Goal: Task Accomplishment & Management: Manage account settings

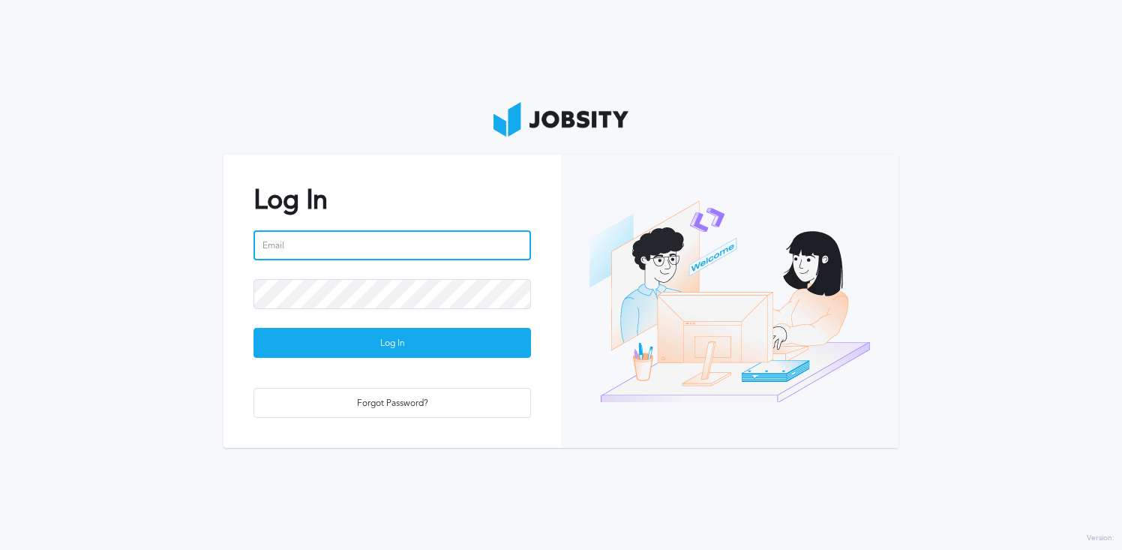
click at [389, 259] on input "email" at bounding box center [391, 245] width 277 height 30
type input "y"
click at [329, 247] on input "richard.alves@gmail.com" at bounding box center [391, 245] width 277 height 30
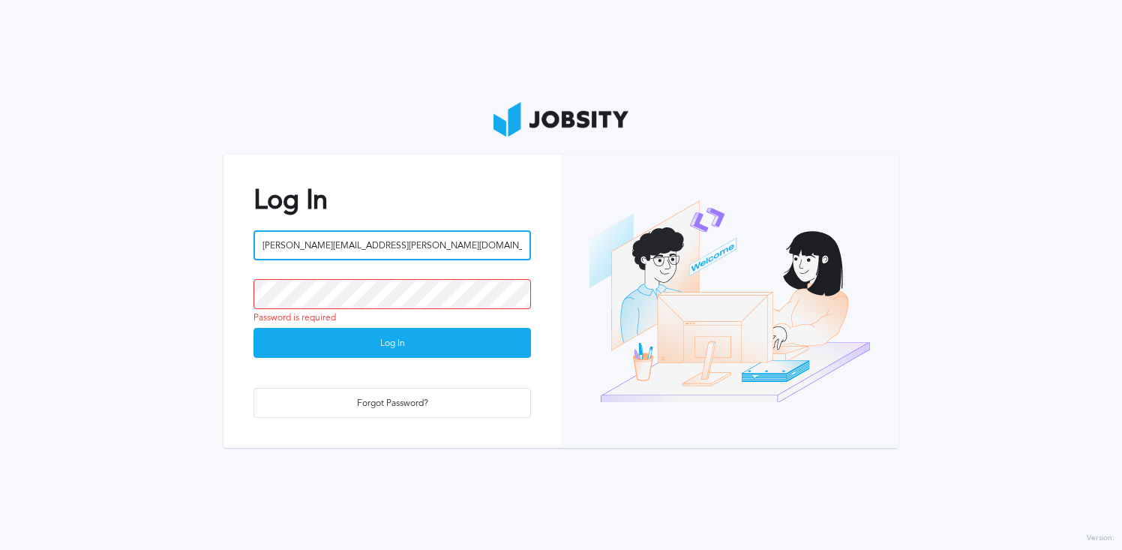
click at [329, 247] on input "richard.alves@gmail.com" at bounding box center [391, 245] width 277 height 30
type input "[PERSON_NAME][EMAIL_ADDRESS][PERSON_NAME][DOMAIN_NAME]"
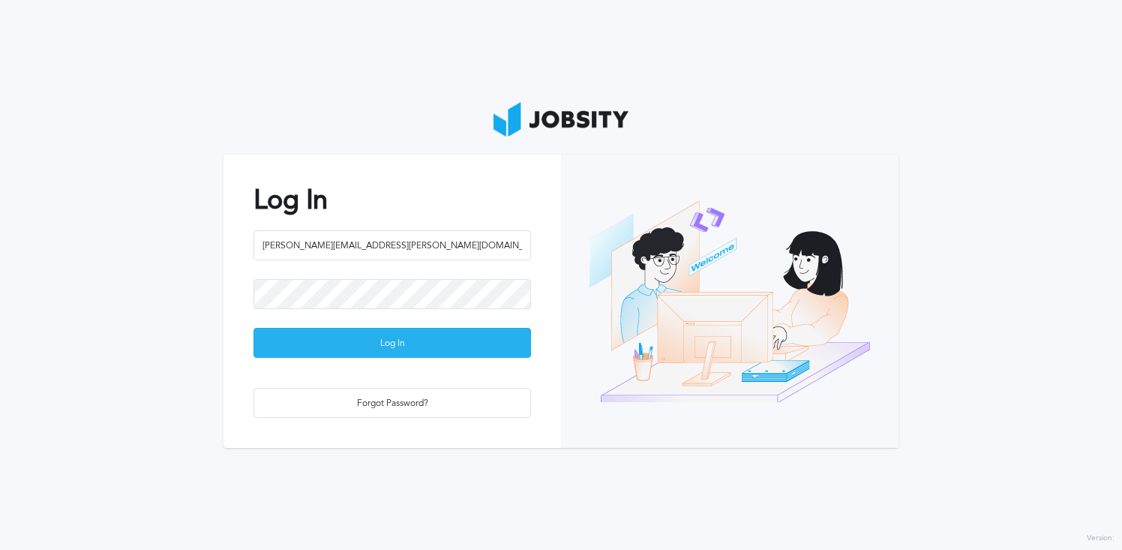
click at [397, 352] on div "Log In" at bounding box center [392, 343] width 276 height 30
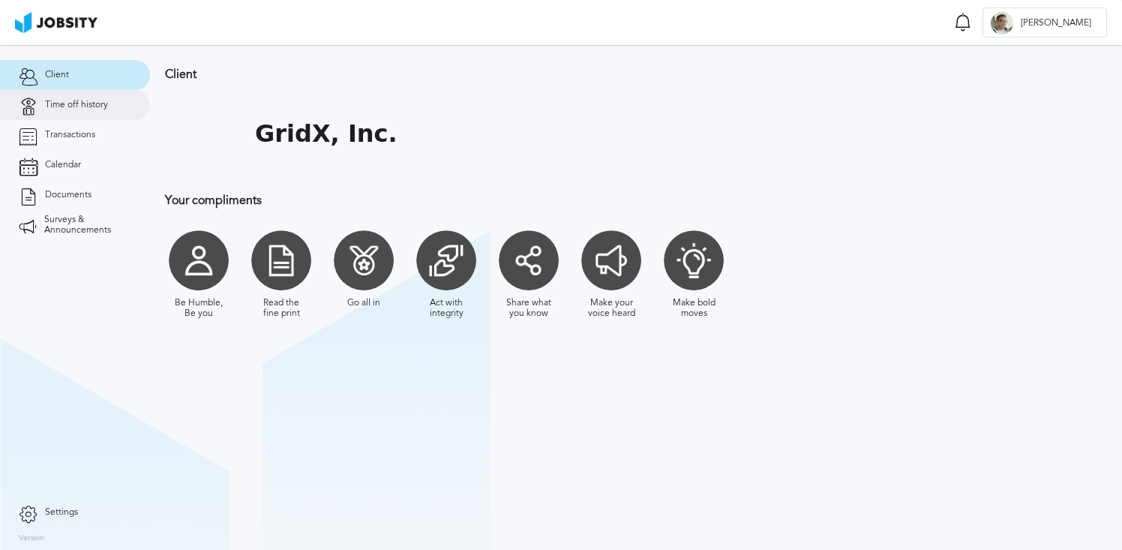
click at [90, 95] on link "Time off history" at bounding box center [75, 105] width 150 height 30
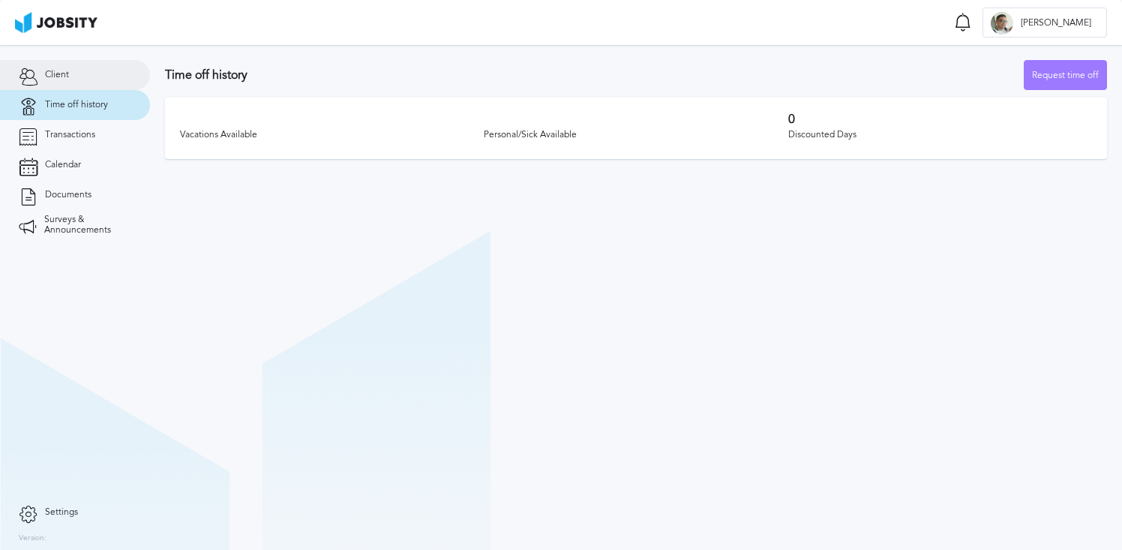
click at [93, 77] on link "Client" at bounding box center [75, 75] width 150 height 30
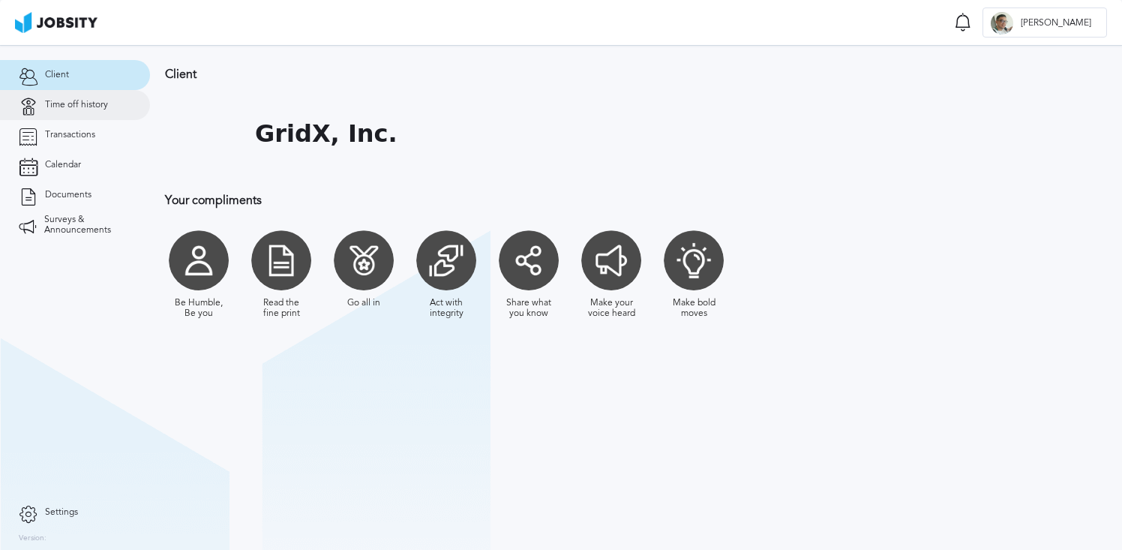
click at [88, 112] on link "Time off history" at bounding box center [75, 105] width 150 height 30
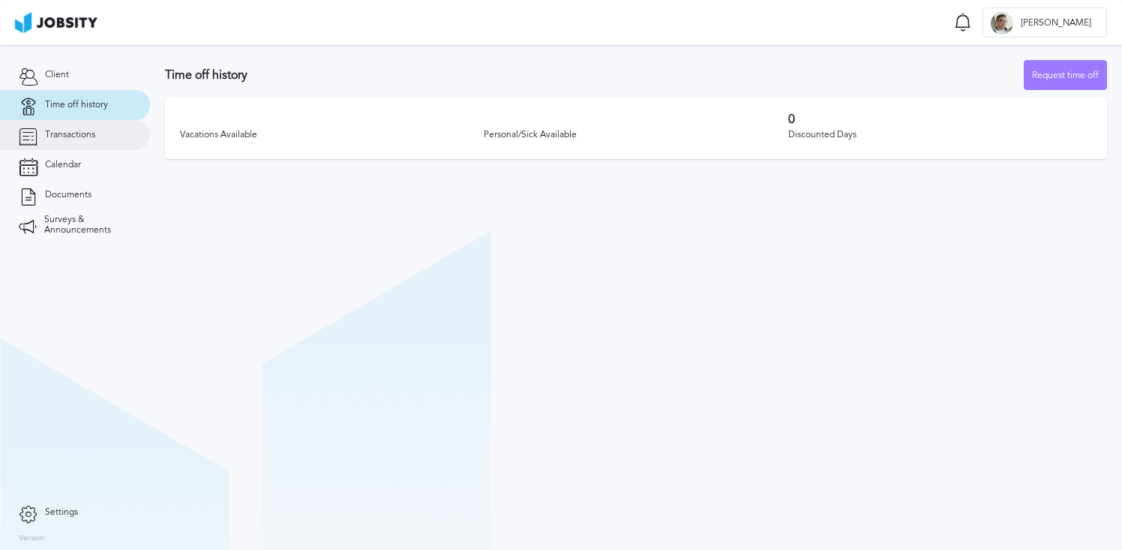
click at [73, 140] on link "Transactions" at bounding box center [75, 135] width 150 height 30
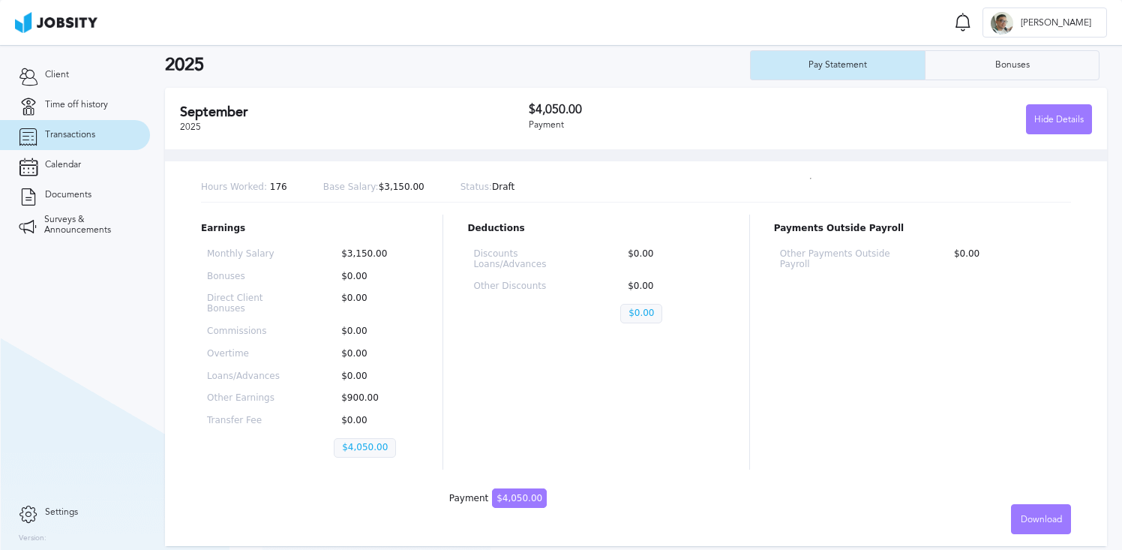
scroll to position [50, 0]
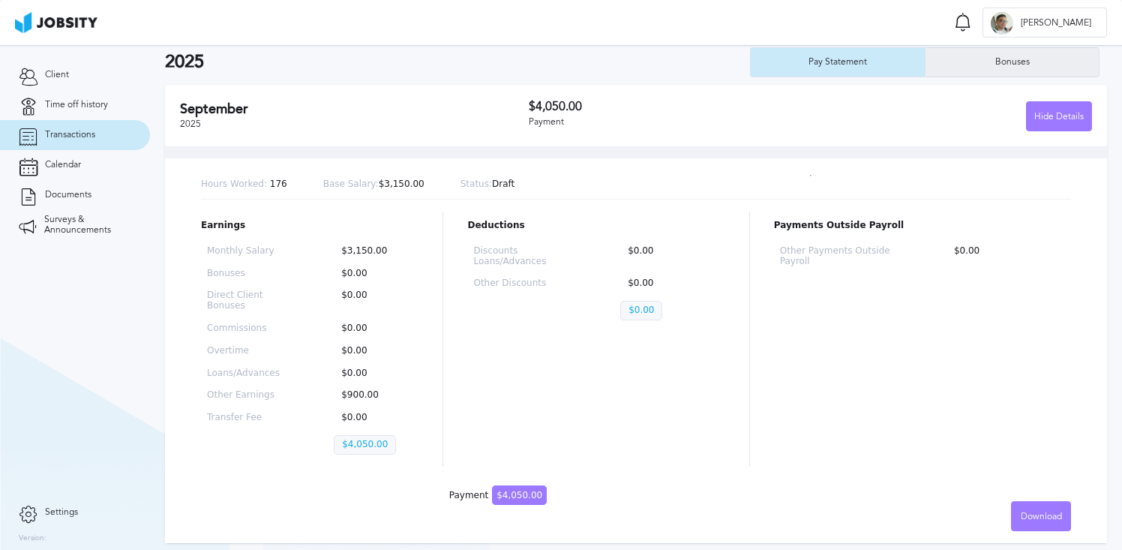
click at [991, 66] on div "Bonuses" at bounding box center [1011, 62] width 49 height 10
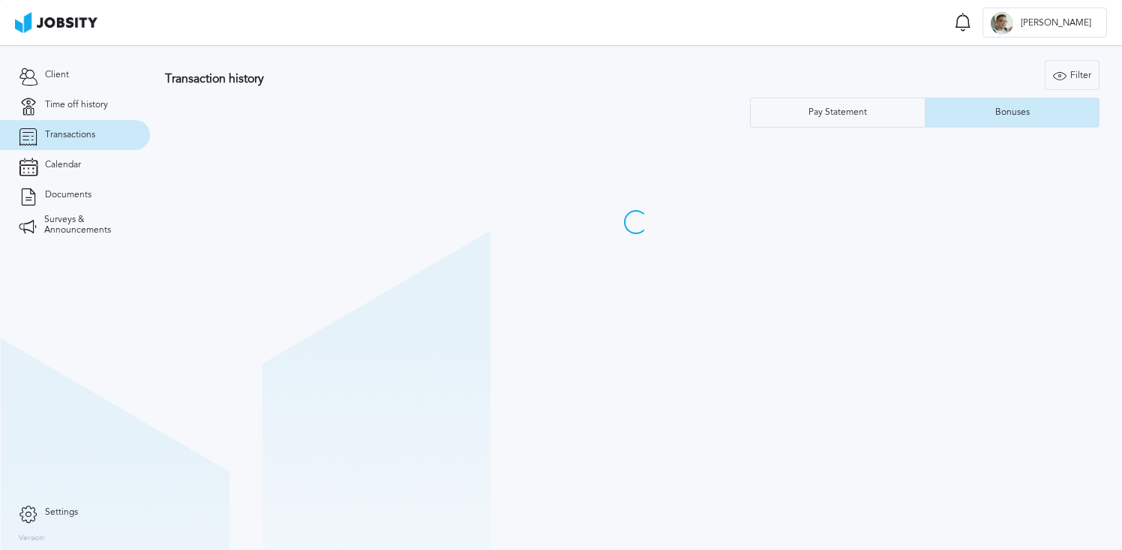
scroll to position [0, 0]
click at [846, 118] on div "Pay Statement" at bounding box center [837, 112] width 174 height 30
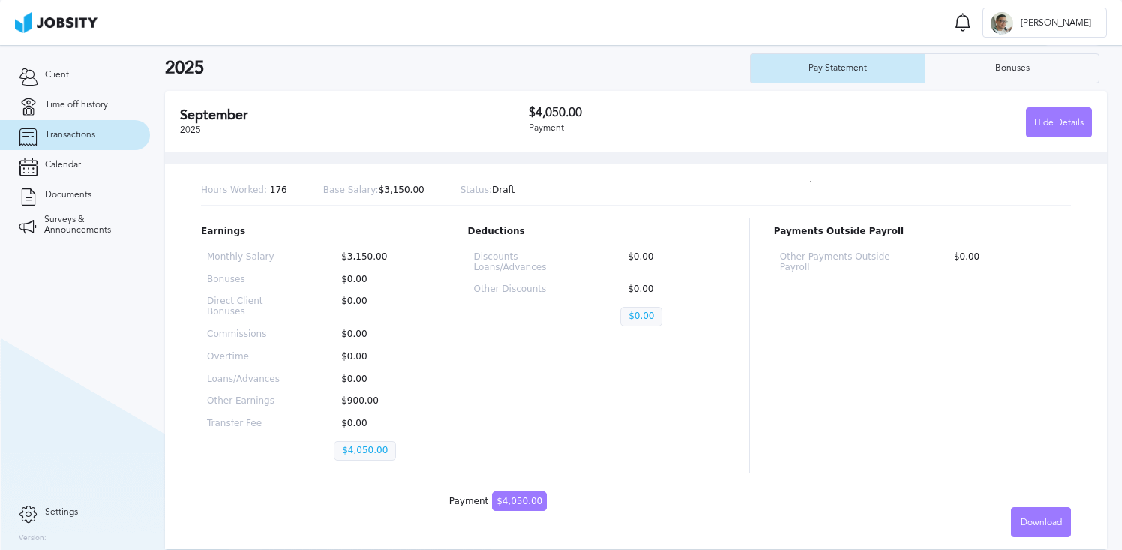
scroll to position [43, 0]
click at [110, 169] on link "Calendar" at bounding box center [75, 165] width 150 height 30
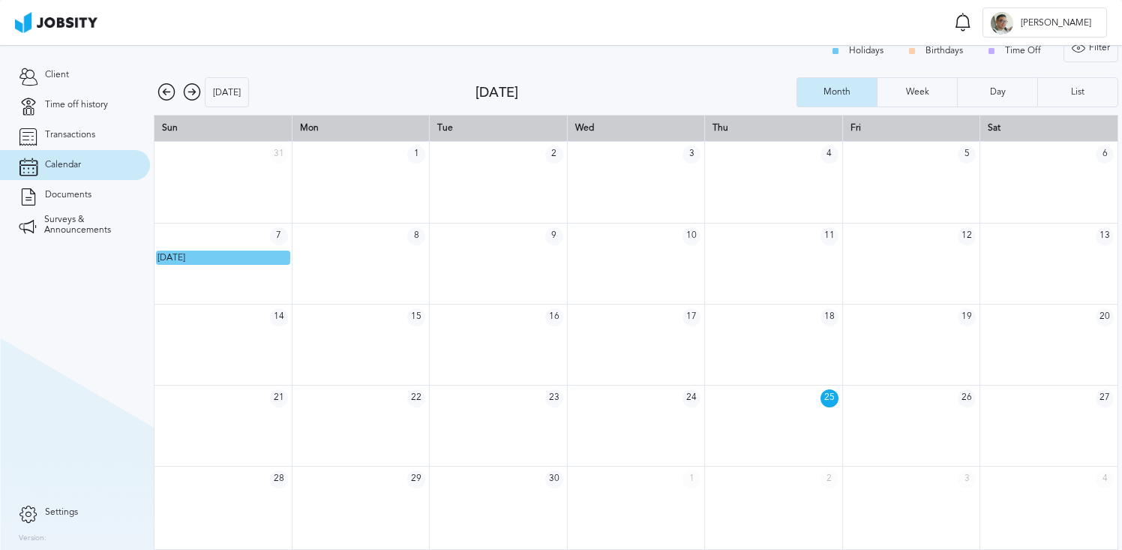
scroll to position [18, 0]
click at [82, 187] on link "Documents" at bounding box center [75, 195] width 150 height 30
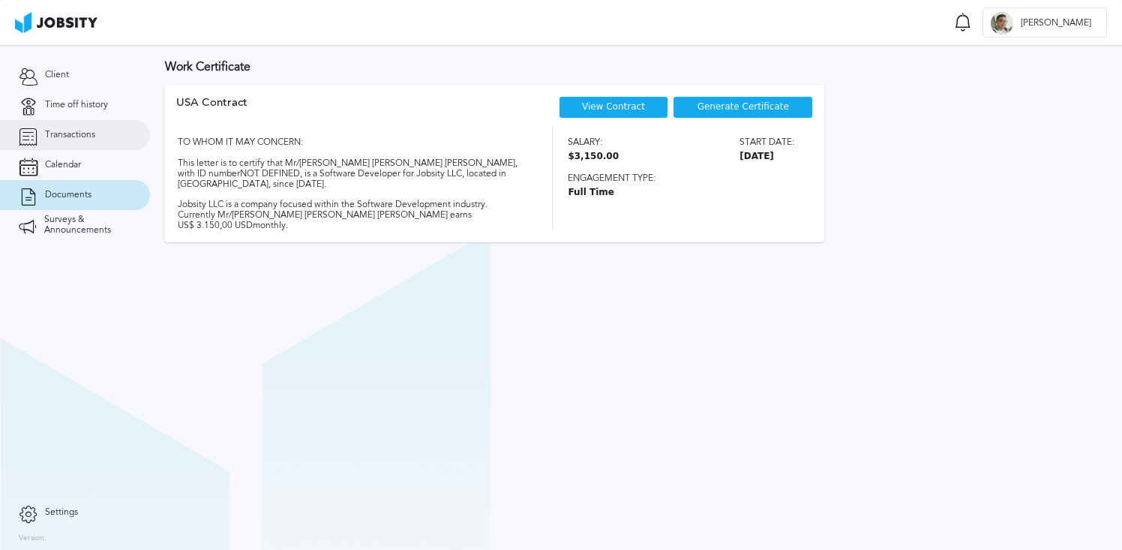
click at [95, 138] on link "Transactions" at bounding box center [75, 135] width 150 height 30
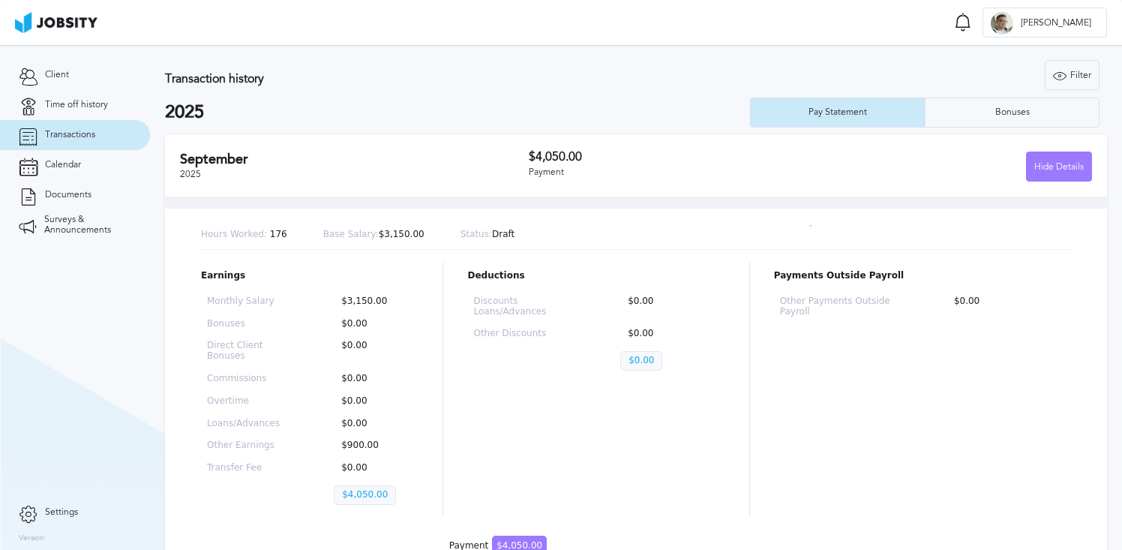
scroll to position [50, 0]
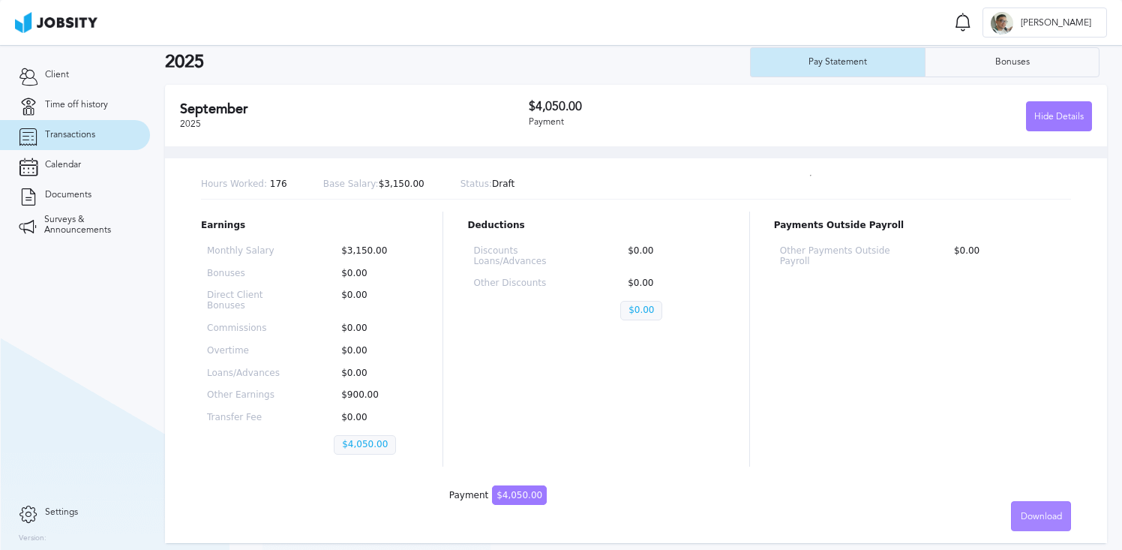
click at [1048, 525] on div "Download" at bounding box center [1040, 517] width 58 height 30
click at [1046, 513] on li "English" at bounding box center [1041, 515] width 60 height 30
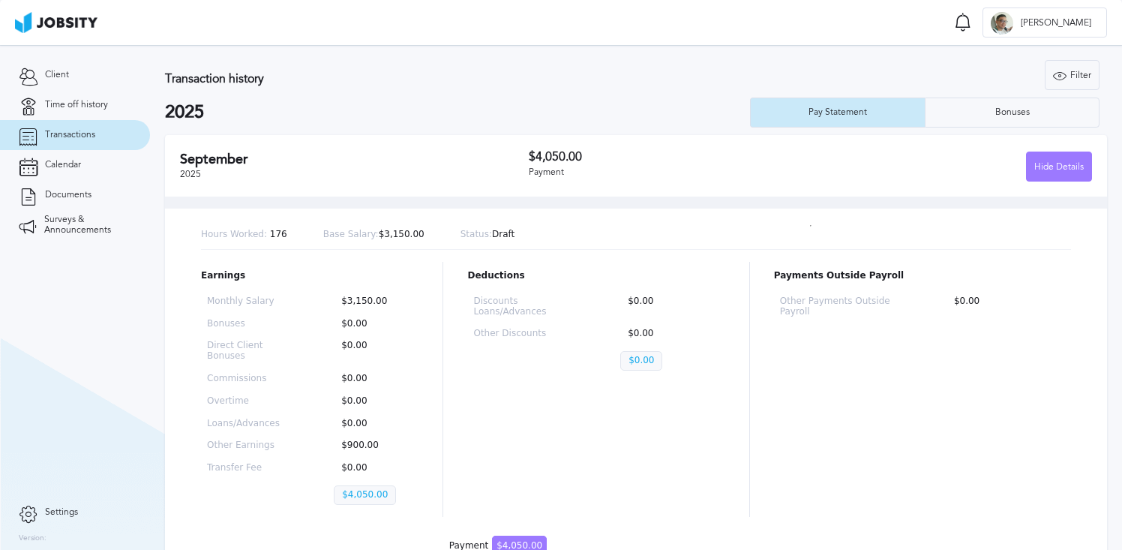
scroll to position [1, 0]
click at [1013, 30] on div at bounding box center [1001, 23] width 22 height 22
click at [1021, 57] on div "Log Out" at bounding box center [561, 275] width 1122 height 550
click at [72, 195] on span "Documents" at bounding box center [68, 195] width 46 height 10
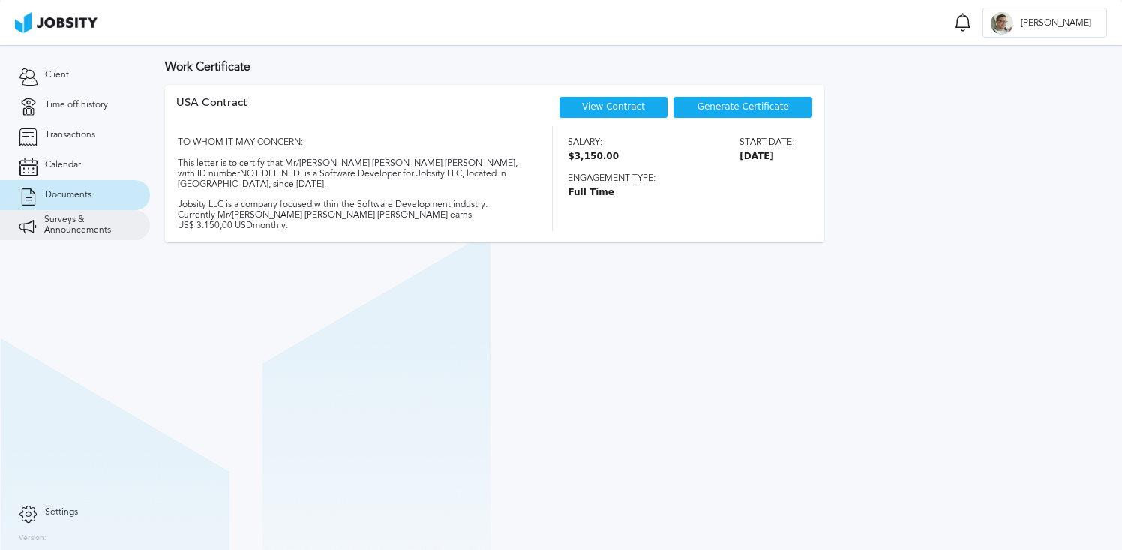
click at [72, 219] on span "Surveys & Announcements" at bounding box center [87, 224] width 87 height 21
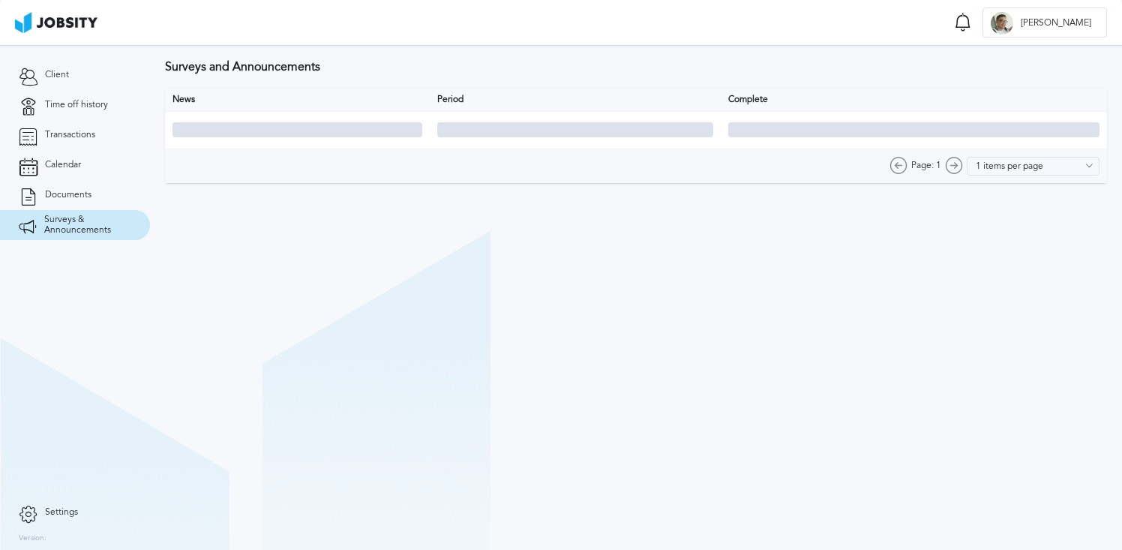
type input "10 items per page"
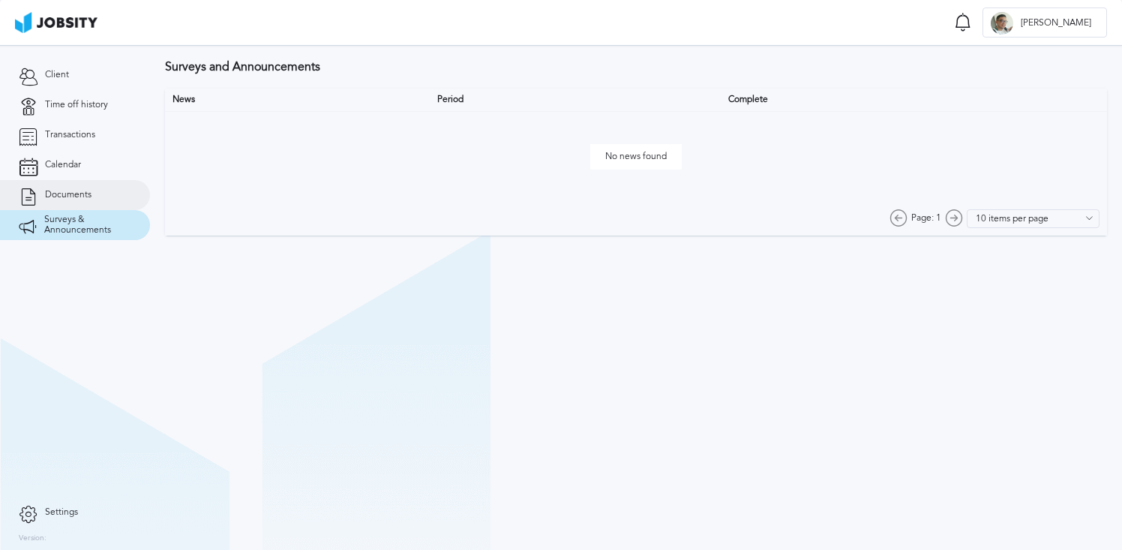
click at [100, 196] on link "Documents" at bounding box center [75, 195] width 150 height 30
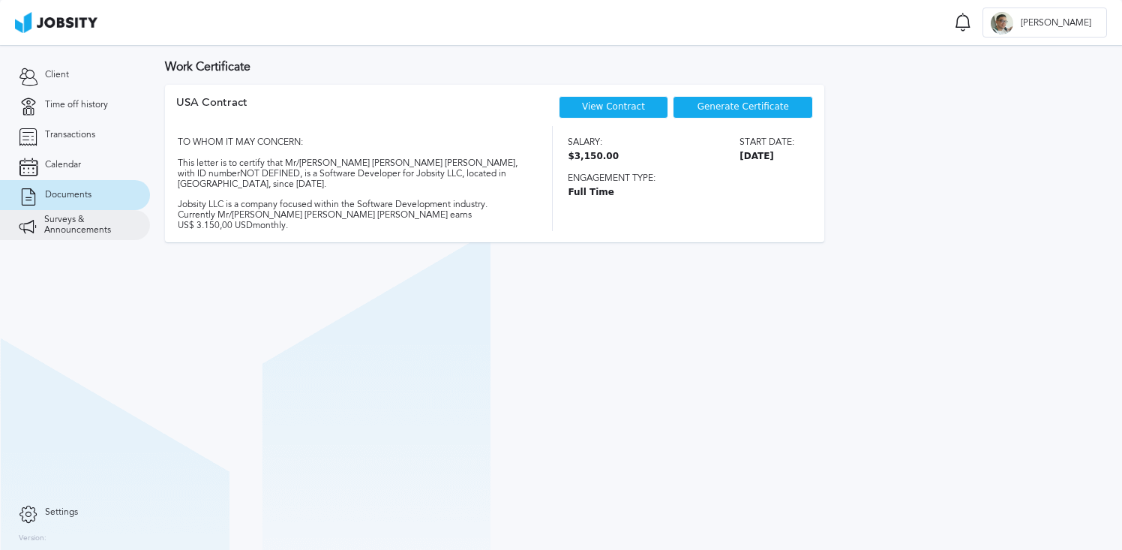
click at [102, 222] on span "Surveys & Announcements" at bounding box center [87, 224] width 87 height 21
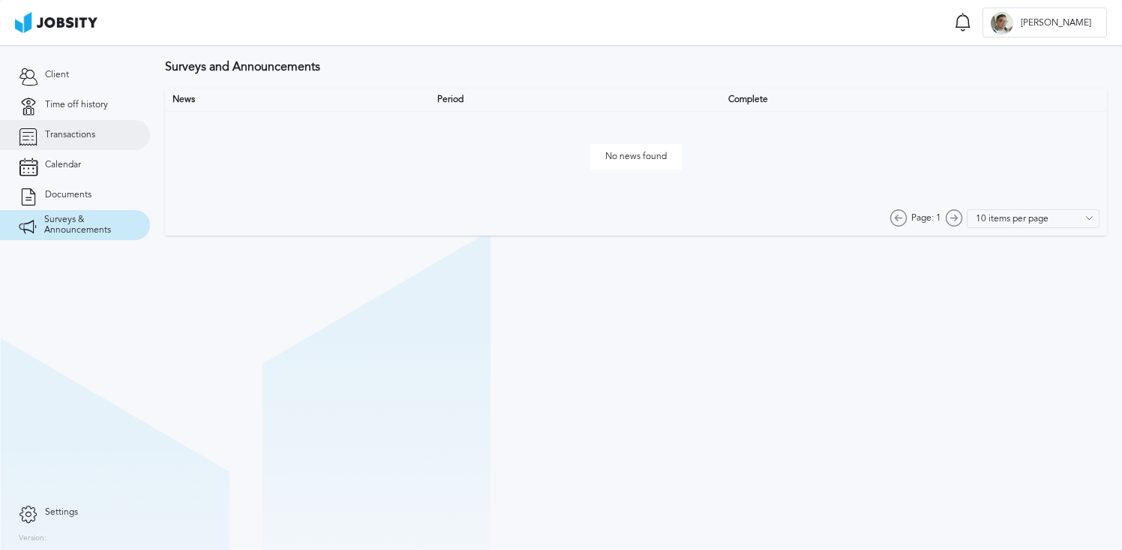
click at [85, 137] on span "Transactions" at bounding box center [70, 135] width 50 height 10
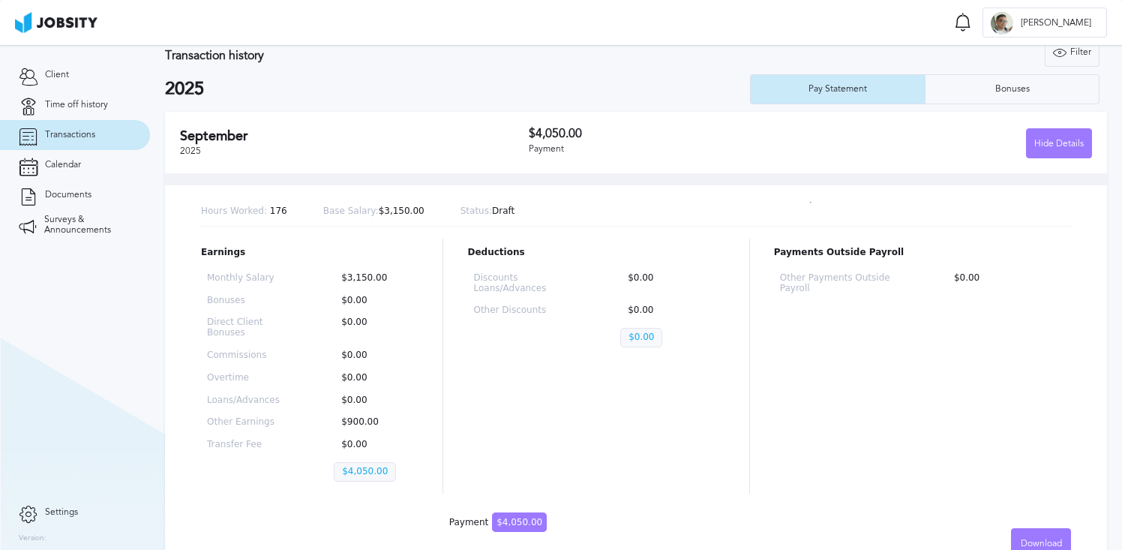
scroll to position [25, 0]
click at [493, 211] on p "Status: Draft" at bounding box center [487, 210] width 55 height 10
copy p "Draft"
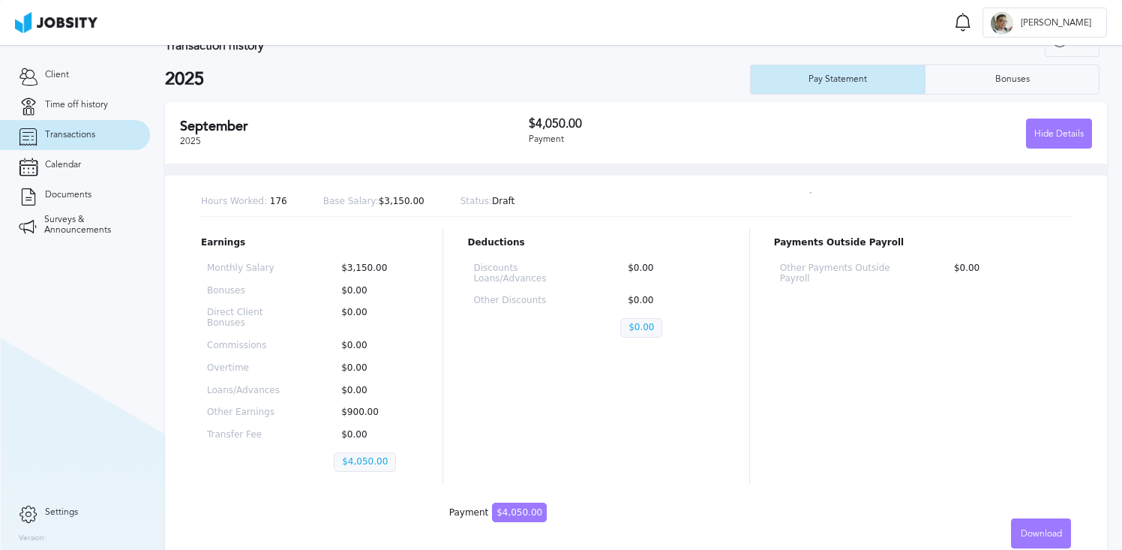
scroll to position [50, 0]
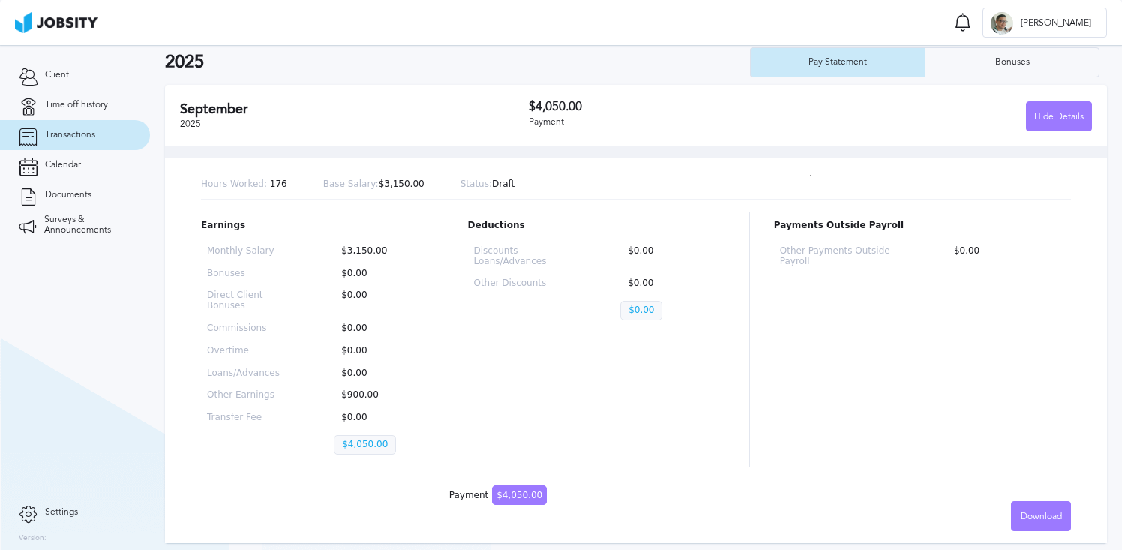
click at [427, 132] on div "September 2025 $4,050.00 Payment Hide Details" at bounding box center [636, 115] width 942 height 61
click at [960, 59] on div "Bonuses" at bounding box center [1011, 62] width 173 height 30
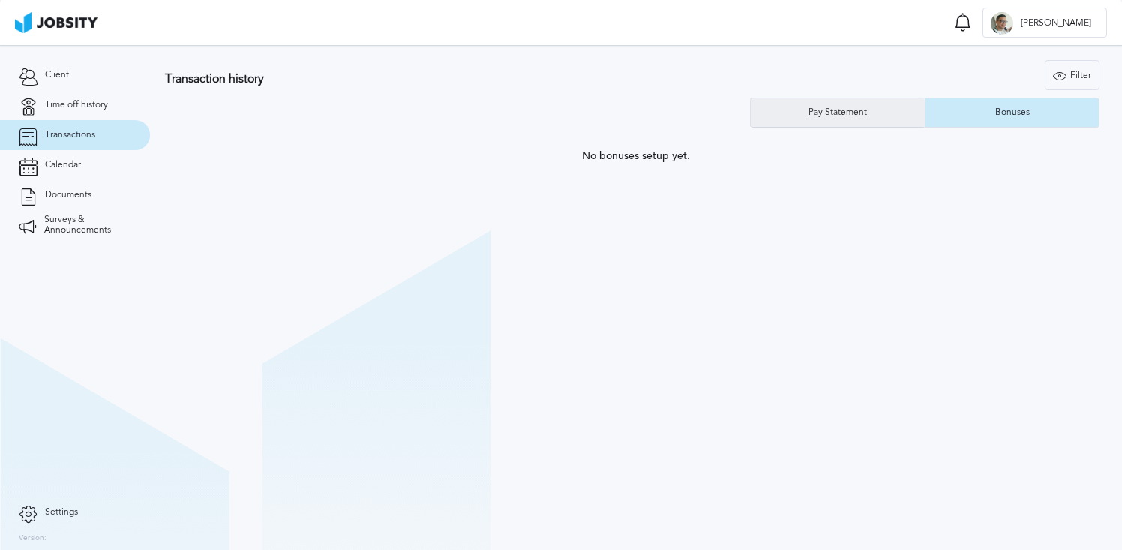
click at [865, 108] on div "Pay Statement" at bounding box center [837, 112] width 73 height 10
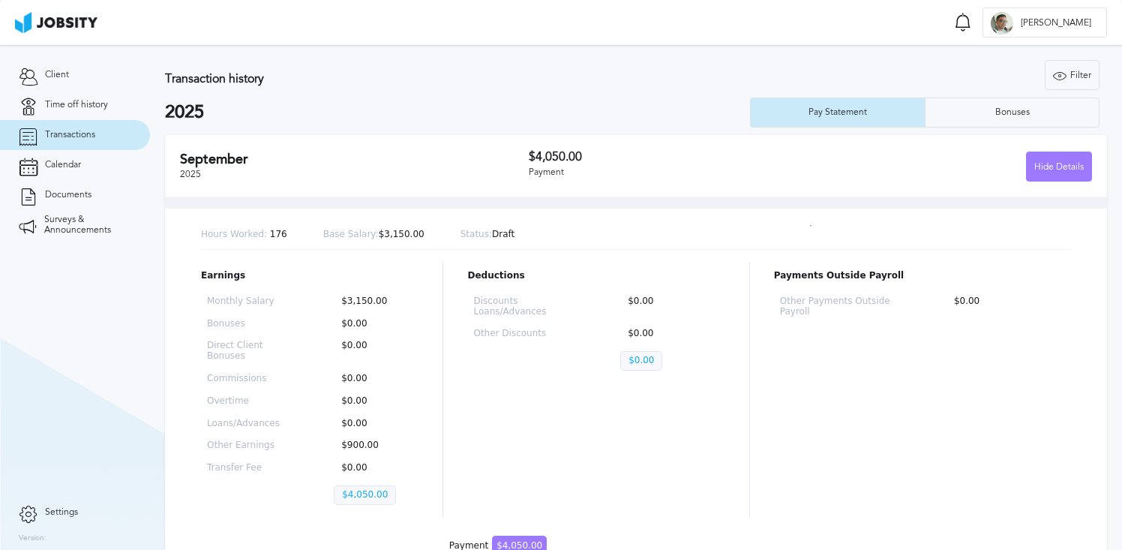
click at [262, 447] on p "Other Earnings" at bounding box center [246, 445] width 79 height 10
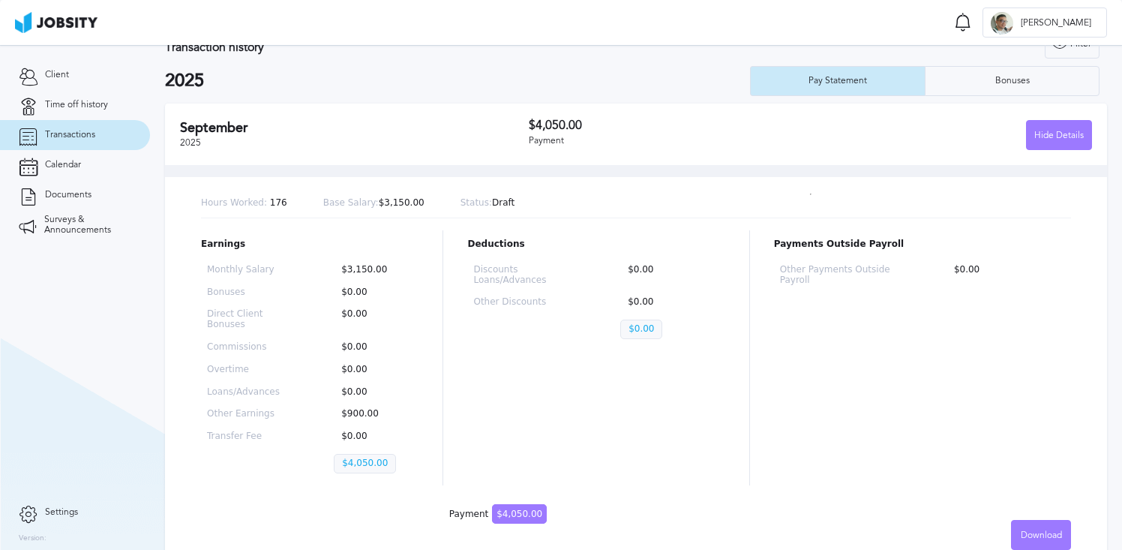
scroll to position [50, 0]
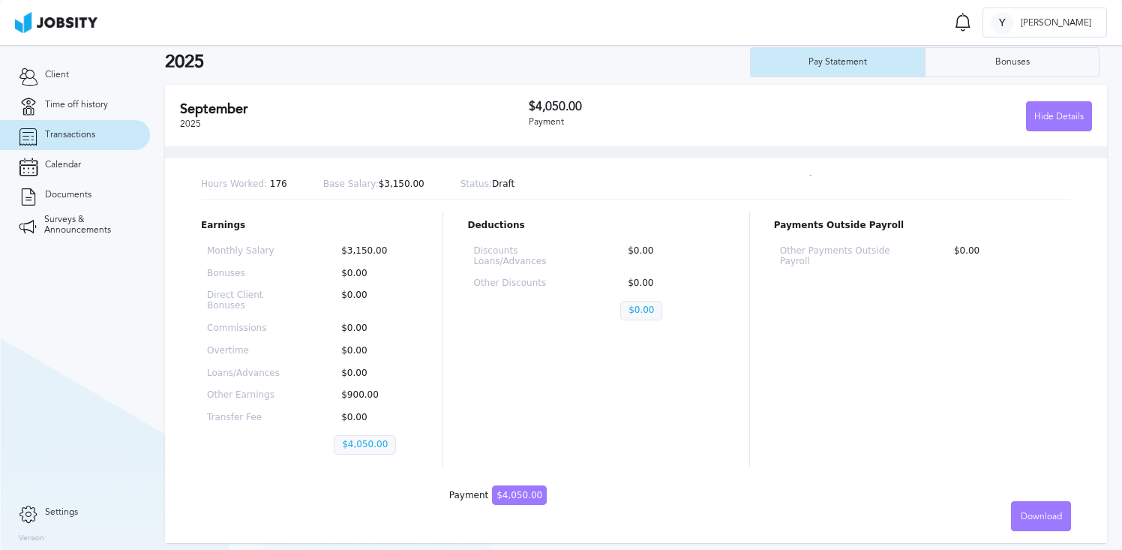
scroll to position [46, 0]
